Goal: Book appointment/travel/reservation

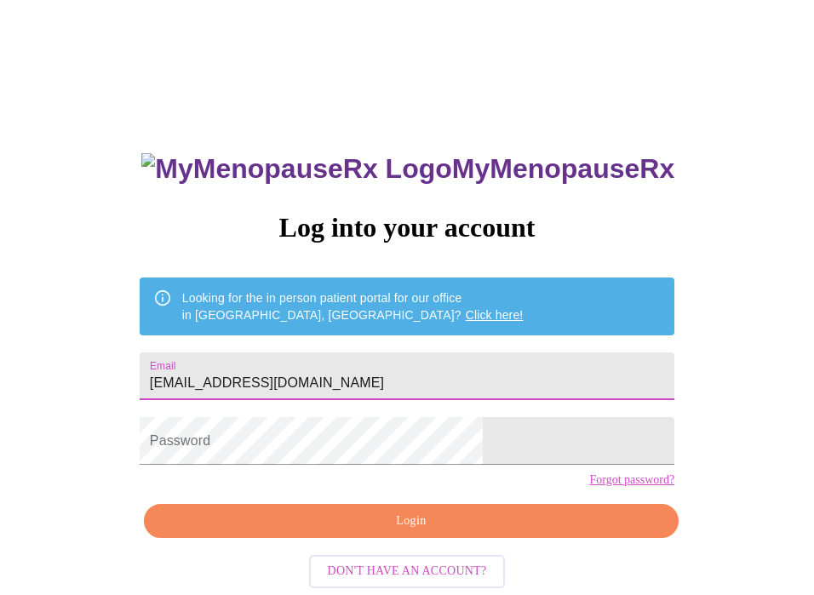
type input "[EMAIL_ADDRESS][DOMAIN_NAME]"
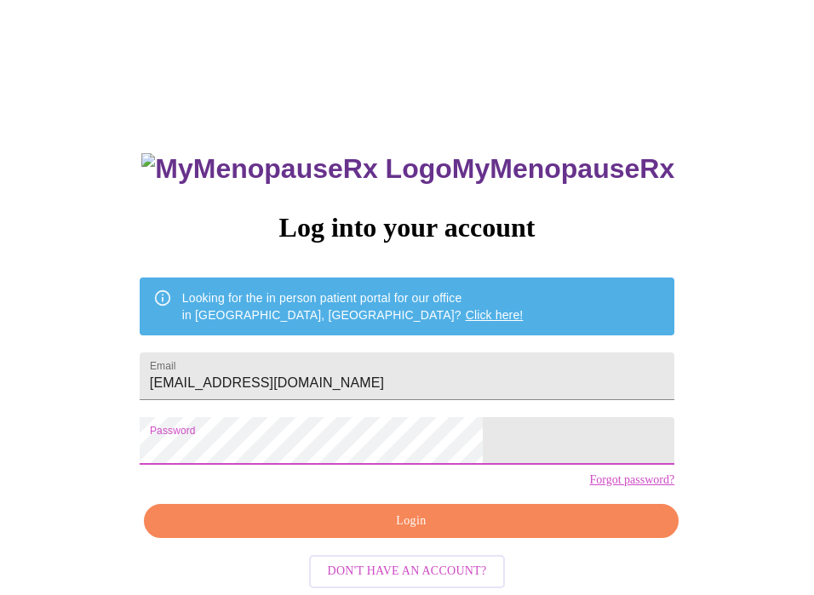
click at [426, 532] on span "Login" at bounding box center [410, 521] width 495 height 21
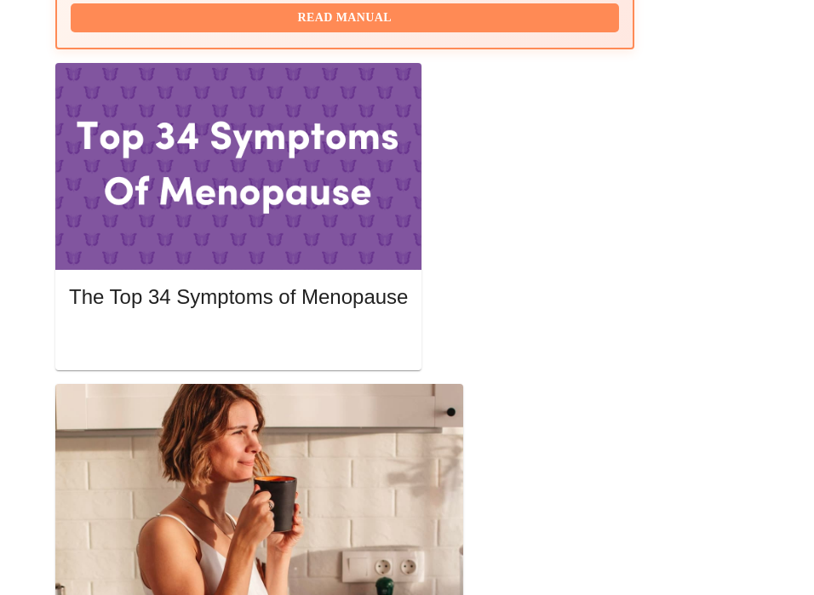
scroll to position [892, 0]
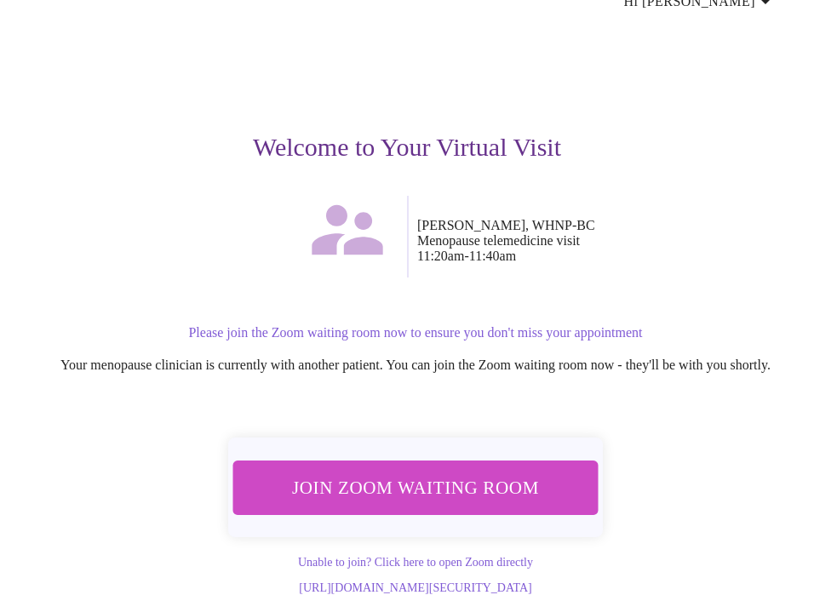
scroll to position [111, 1]
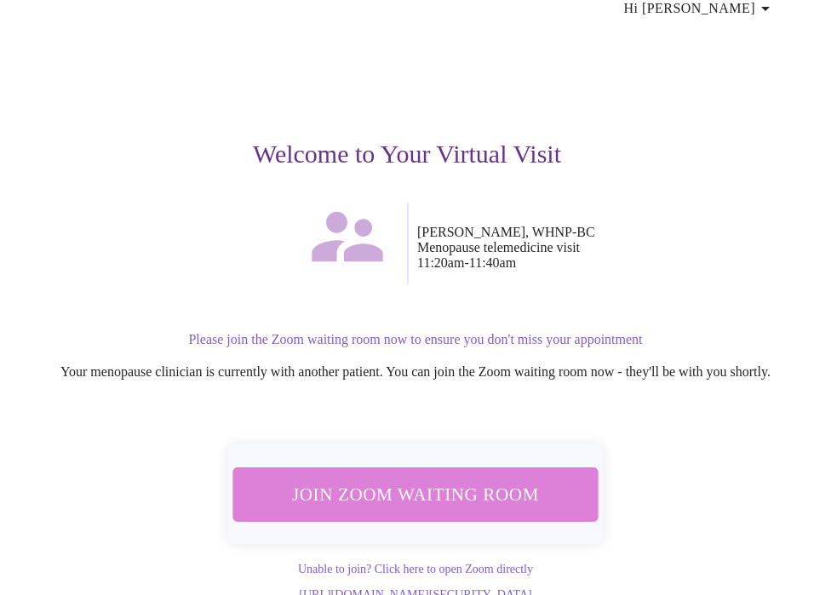
click at [421, 478] on span "Join Zoom Waiting Room" at bounding box center [415, 493] width 320 height 31
